Goal: Transaction & Acquisition: Obtain resource

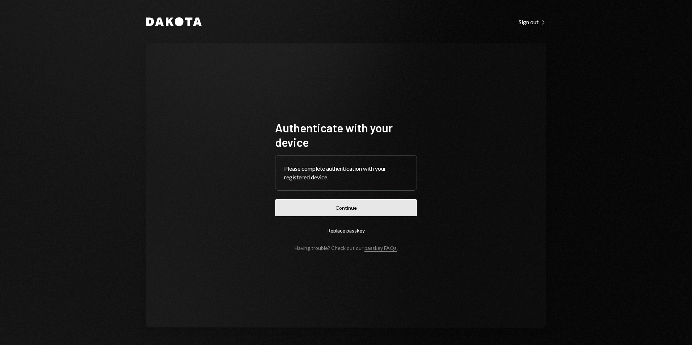
click at [355, 203] on button "Continue" at bounding box center [346, 207] width 142 height 17
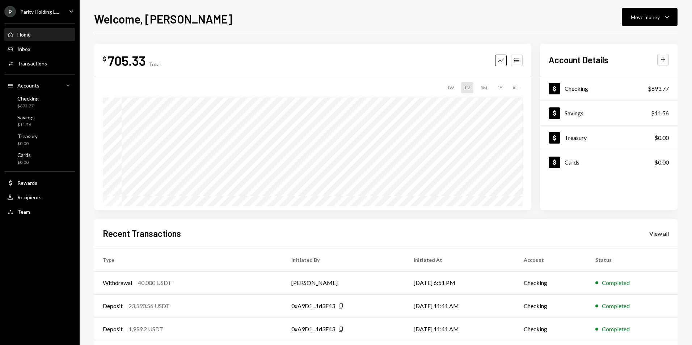
click at [50, 17] on div "P Parity Holding L..." at bounding box center [31, 12] width 55 height 12
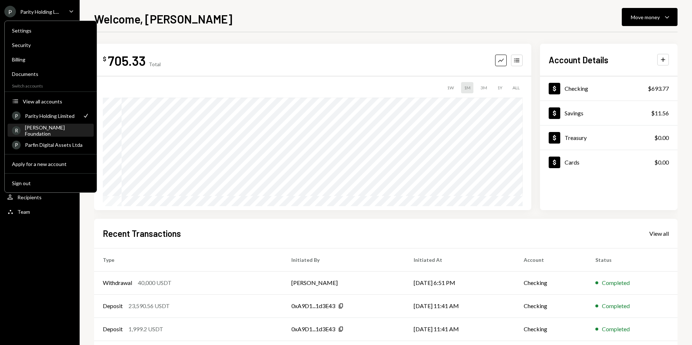
click at [70, 133] on div "Rayls Foundation" at bounding box center [57, 131] width 64 height 12
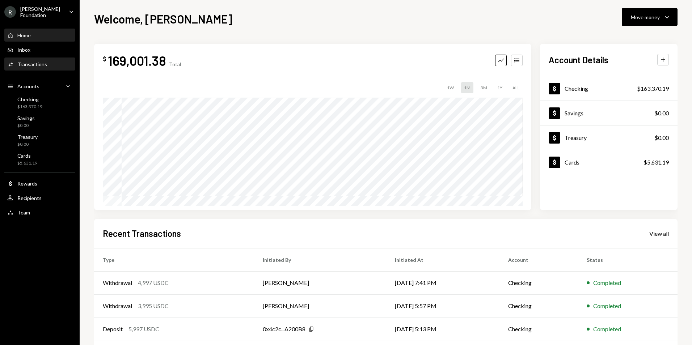
click at [63, 68] on div "Activities Transactions" at bounding box center [39, 64] width 65 height 12
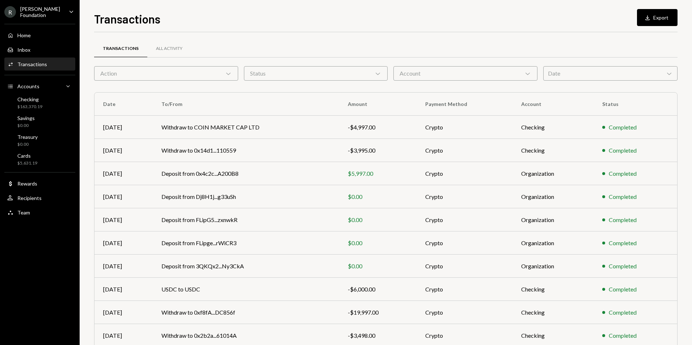
click at [579, 71] on div "Date Chevron Down" at bounding box center [610, 73] width 134 height 14
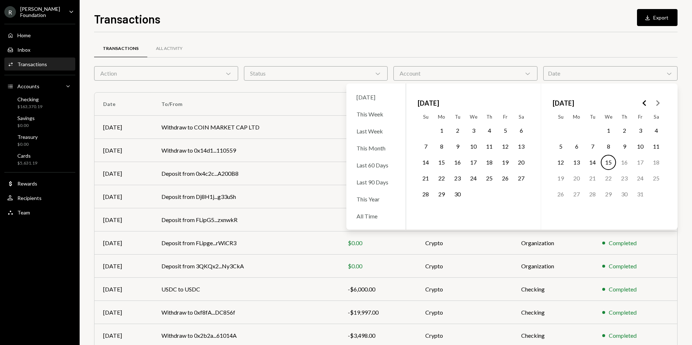
click at [442, 131] on button "1" at bounding box center [441, 130] width 15 height 15
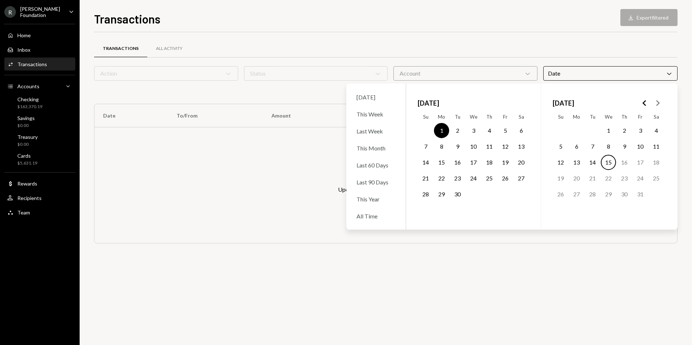
click at [454, 195] on button "30" at bounding box center [457, 194] width 15 height 15
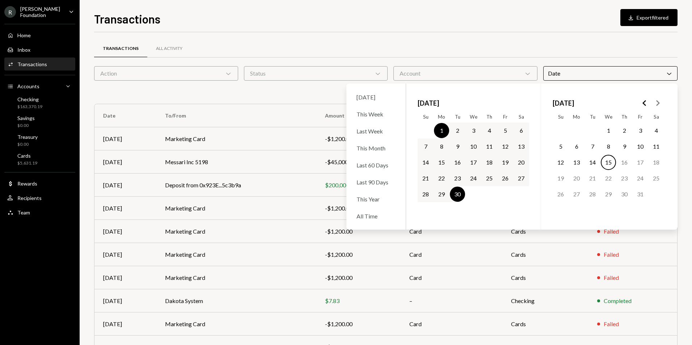
click at [531, 52] on div "Transactions All Activity" at bounding box center [386, 48] width 584 height 18
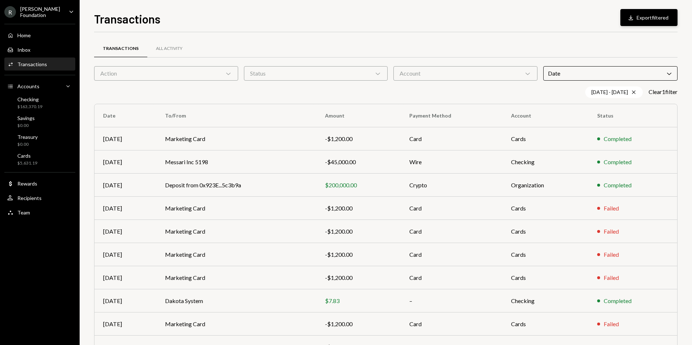
click at [640, 20] on button "Download Export filtered" at bounding box center [648, 17] width 57 height 17
click at [45, 14] on div "Rayls Foundation" at bounding box center [41, 12] width 43 height 12
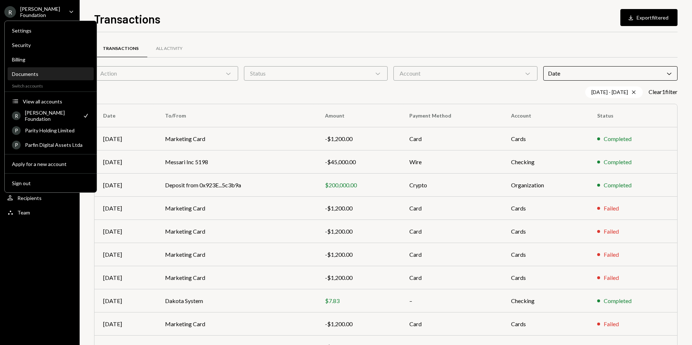
click at [46, 72] on div "Documents" at bounding box center [50, 74] width 77 height 6
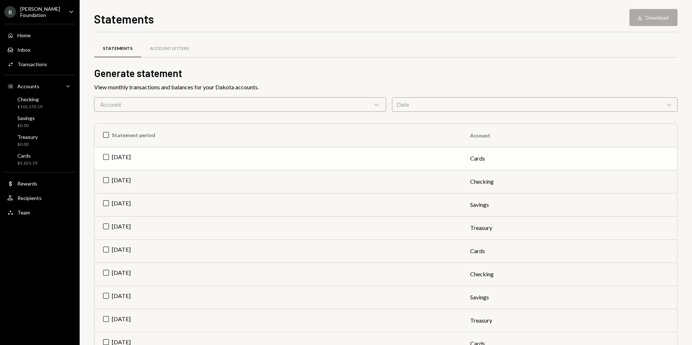
click at [108, 157] on td "Sep 2025" at bounding box center [277, 158] width 367 height 23
drag, startPoint x: 108, startPoint y: 181, endPoint x: 109, endPoint y: 185, distance: 4.2
click at [108, 181] on td "Sep 2025" at bounding box center [277, 181] width 367 height 23
click at [634, 12] on button "Download Download (2)" at bounding box center [650, 17] width 55 height 17
